Goal: Communication & Community: Answer question/provide support

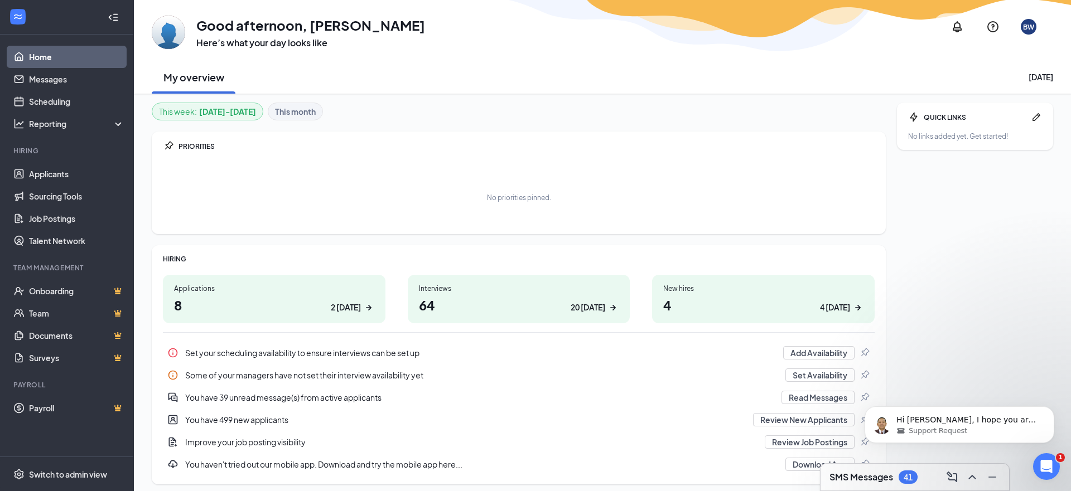
click at [1029, 26] on div "BW" at bounding box center [1028, 26] width 11 height 9
click at [939, 425] on p "Hi [PERSON_NAME], I hope you are having a nice day. Sure we can do that. Let me…" at bounding box center [968, 420] width 144 height 11
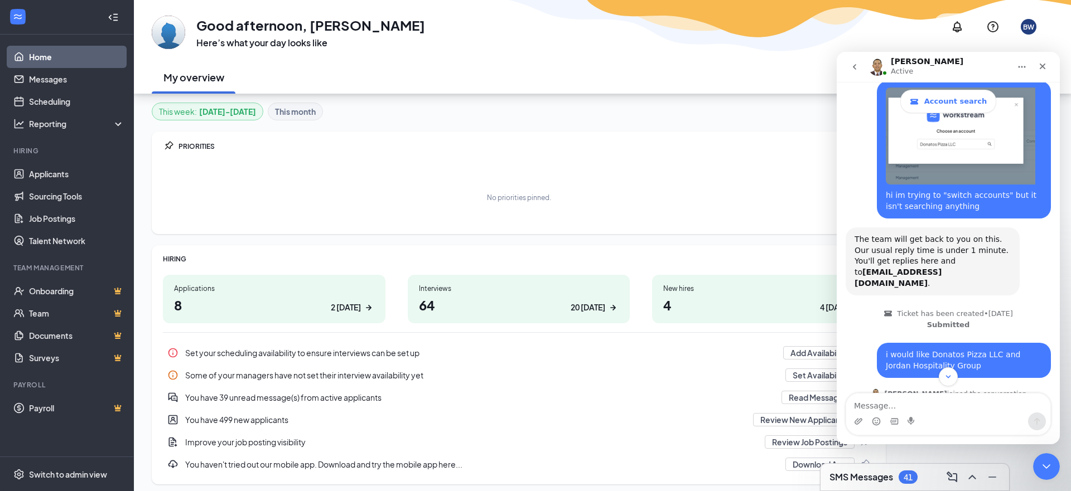
scroll to position [38, 0]
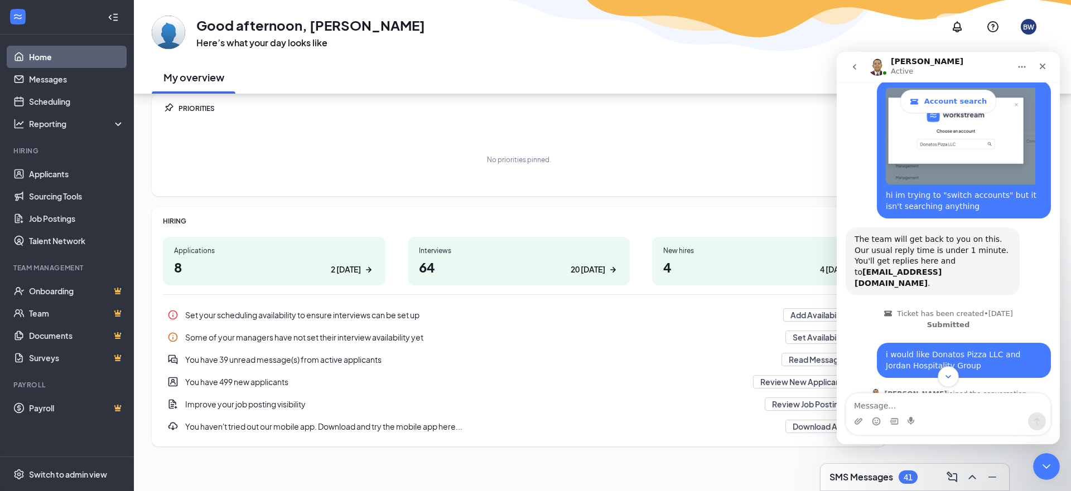
click at [951, 383] on button "Scroll to bottom" at bounding box center [948, 377] width 21 height 21
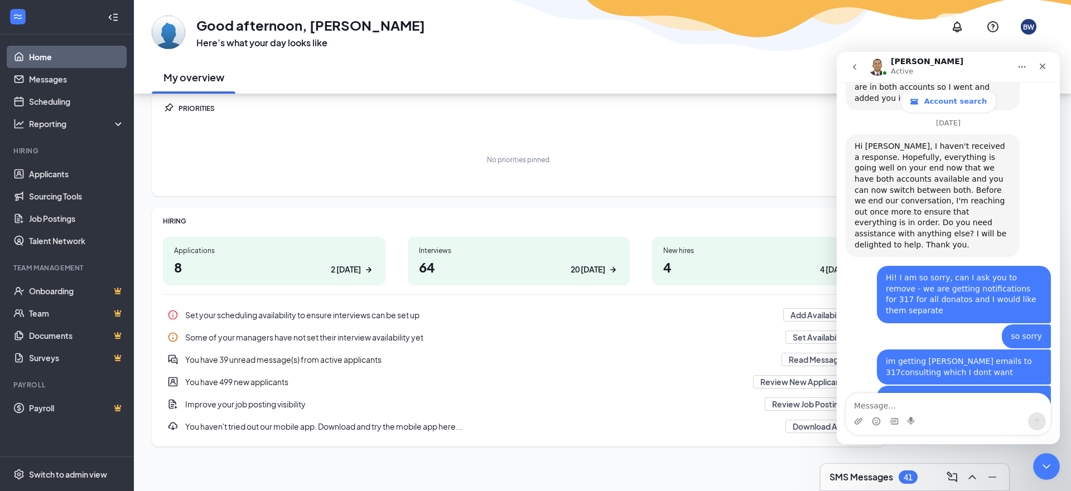
scroll to position [1519, 0]
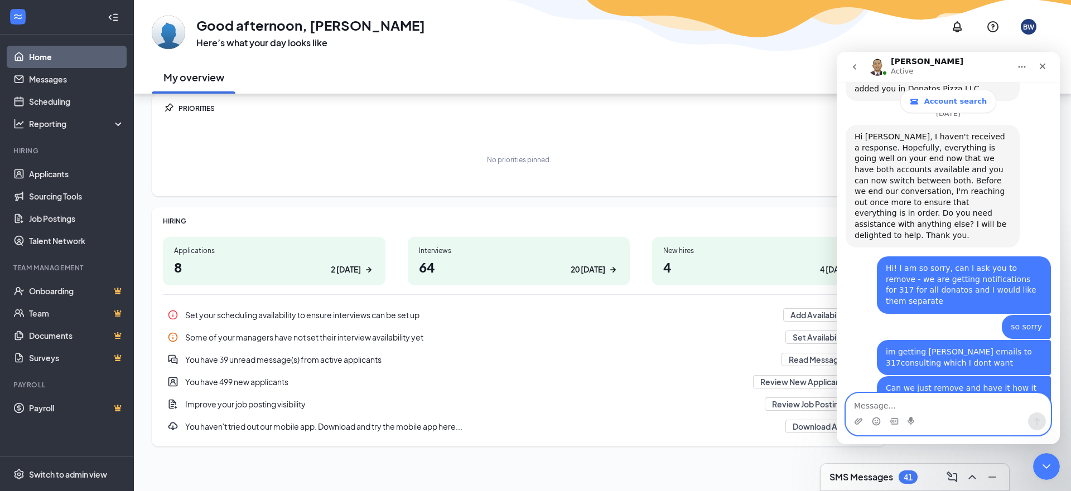
click at [961, 404] on textarea "Message…" at bounding box center [948, 403] width 204 height 19
type textarea "thanks"
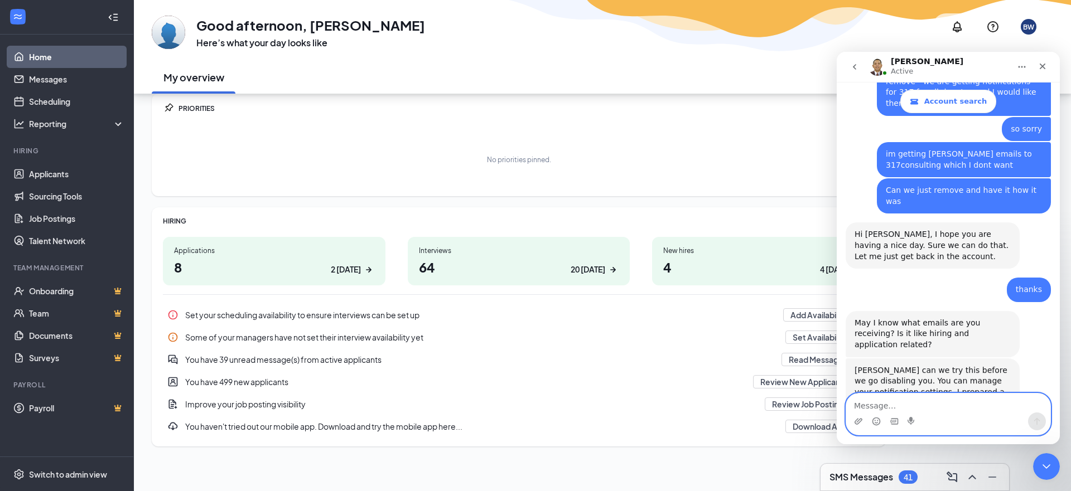
scroll to position [1737, 0]
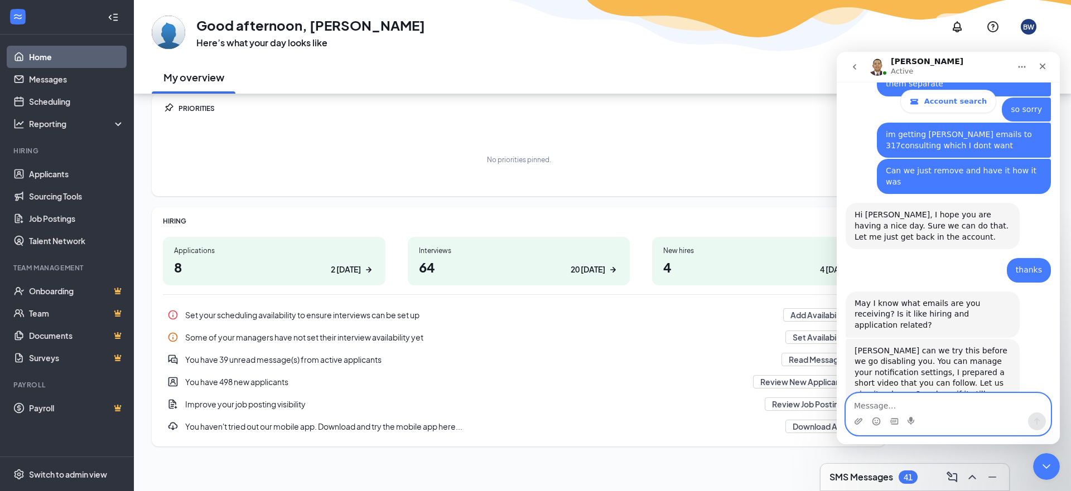
click at [891, 402] on textarea "Message…" at bounding box center [948, 403] width 204 height 19
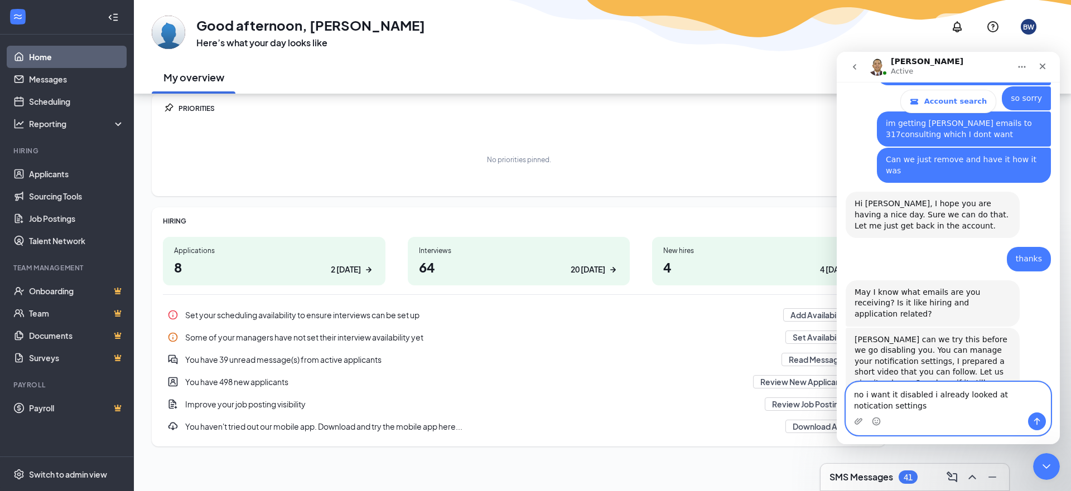
type textarea "no i want it disabled i already looked at notication settings"
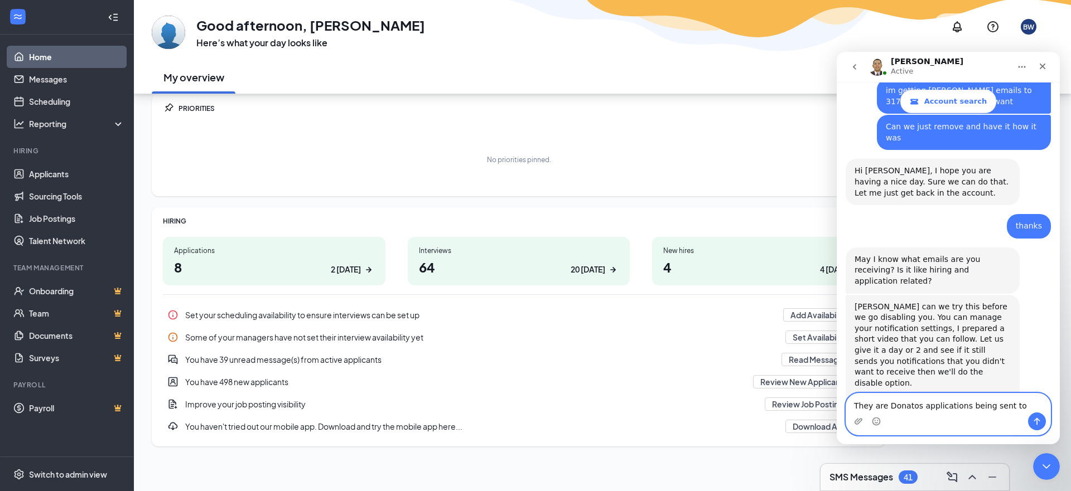
scroll to position [1824, 0]
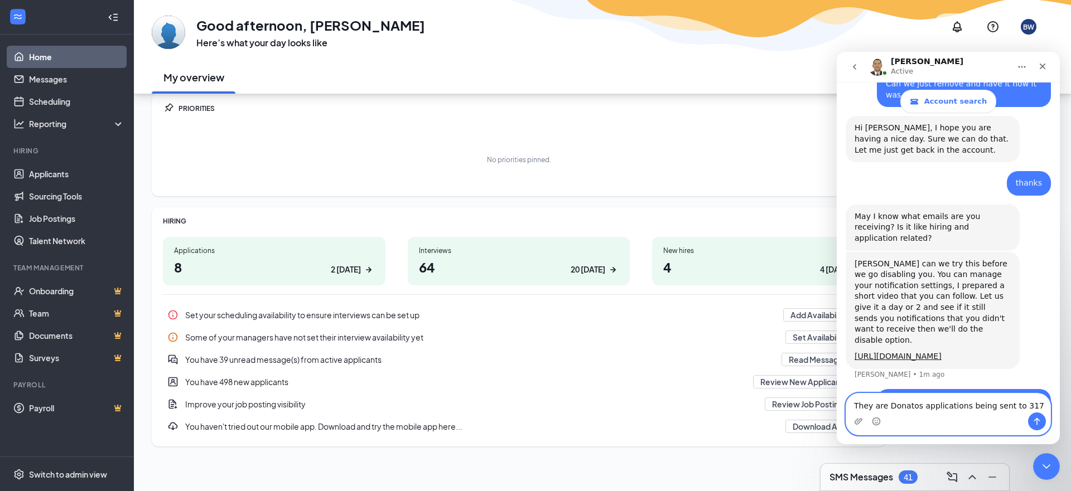
type textarea "They are Donatos applications being sent to 317"
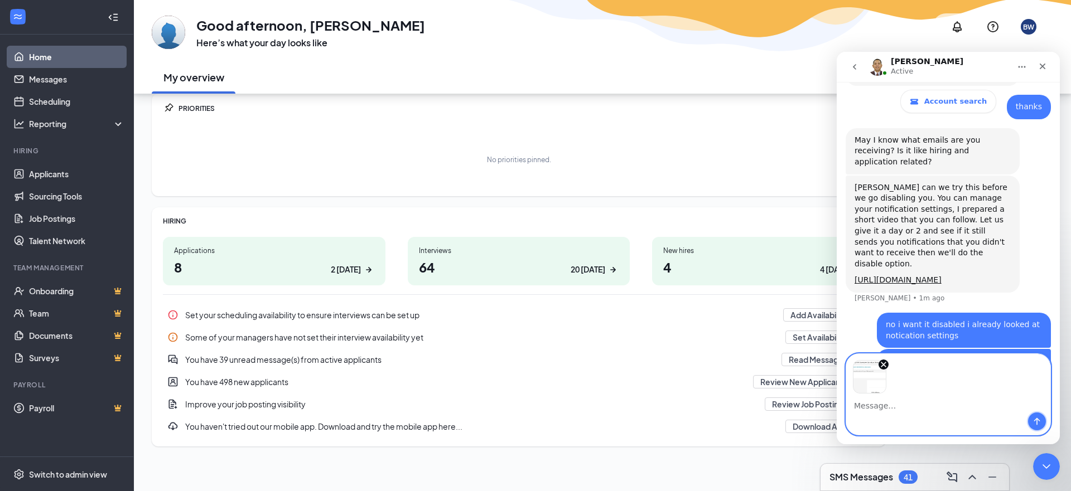
click at [1038, 413] on button "Send a message…" at bounding box center [1037, 422] width 18 height 18
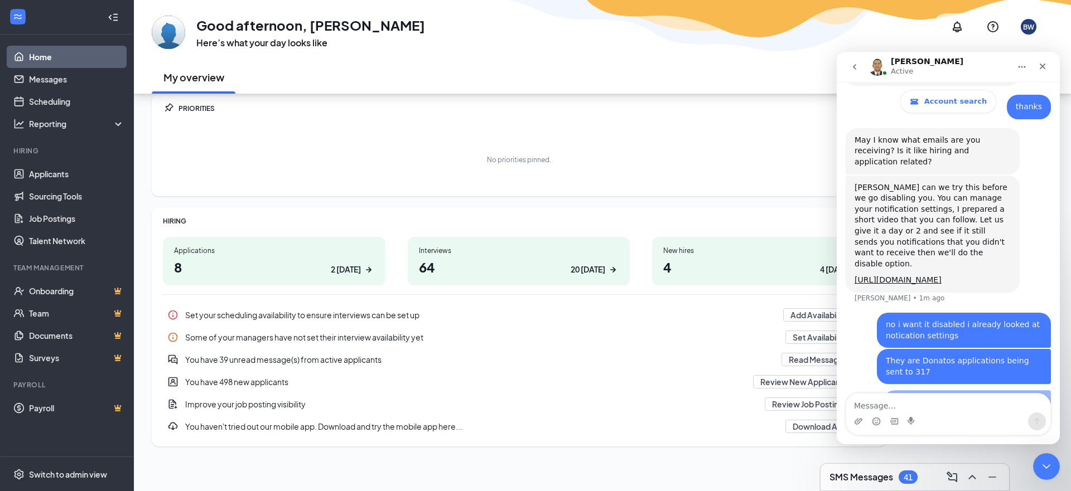
scroll to position [1936, 0]
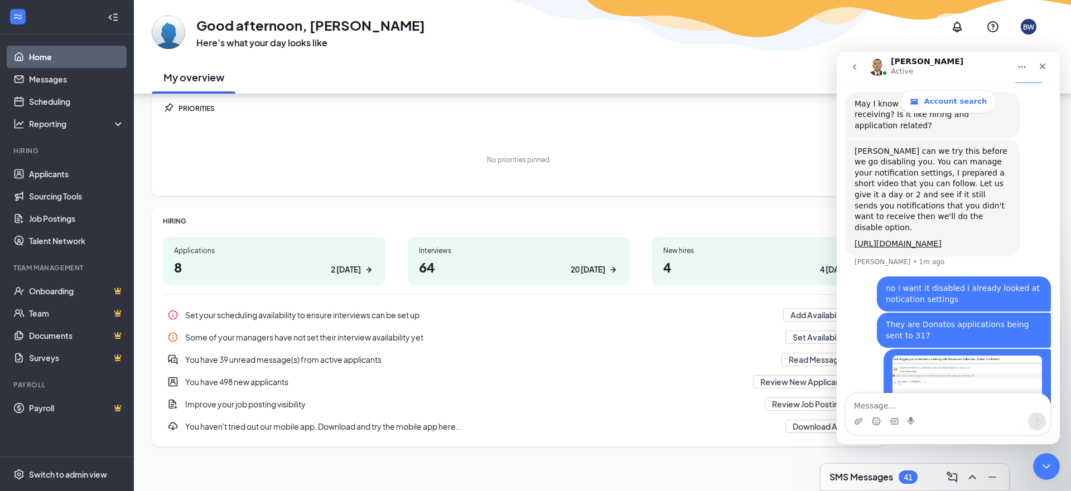
click at [902, 399] on textarea "Message…" at bounding box center [948, 403] width 204 height 19
type textarea "Thats a Donatos email sent to 317"
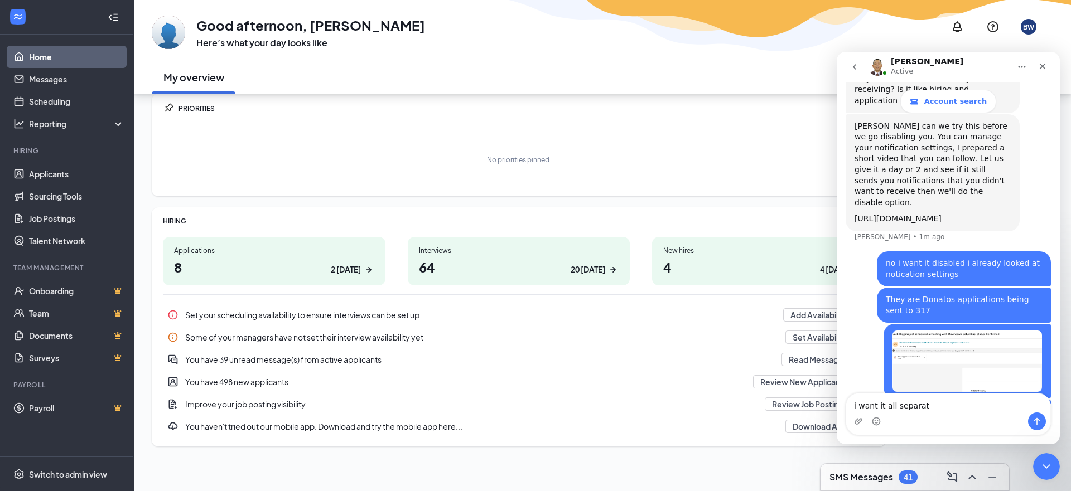
type textarea "i want it all separate"
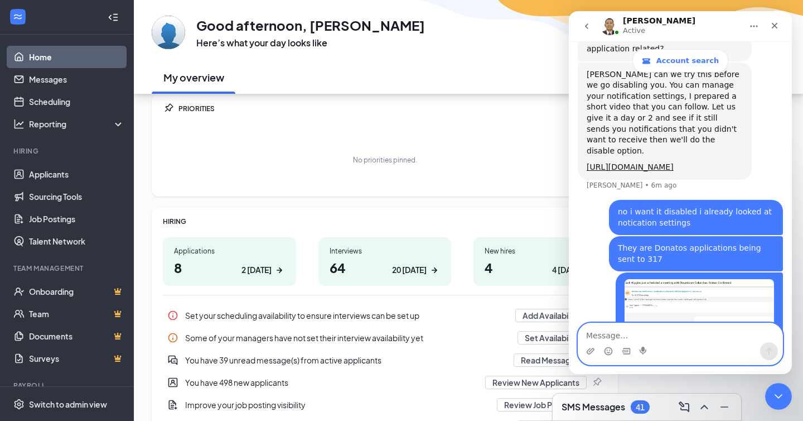
scroll to position [1974, 0]
